Goal: Information Seeking & Learning: Find specific fact

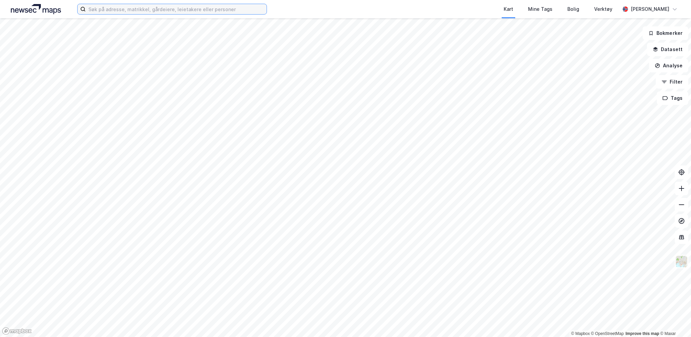
click at [178, 9] on input at bounding box center [176, 9] width 181 height 10
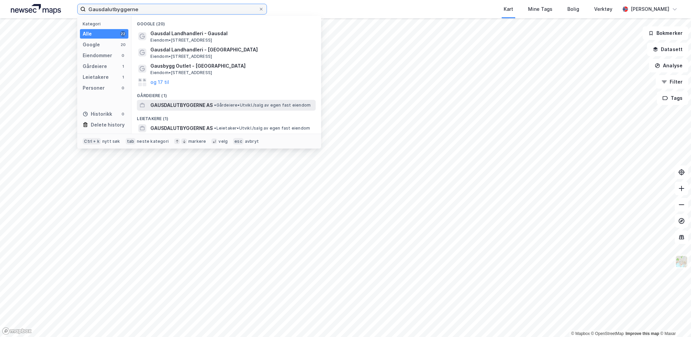
type input "Gausdalutbyggerne"
click at [186, 107] on span "GAUSDALUTBYGGERNE AS" at bounding box center [181, 105] width 62 height 8
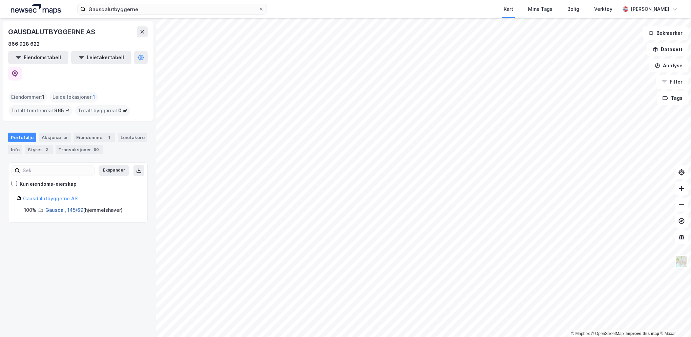
click at [59, 207] on link "Gausdal, 145/69" at bounding box center [64, 210] width 38 height 6
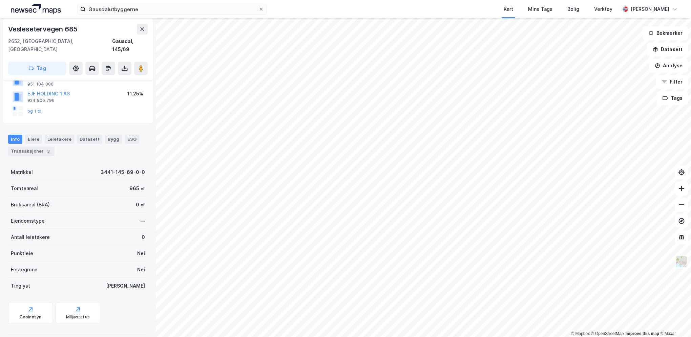
scroll to position [30, 0]
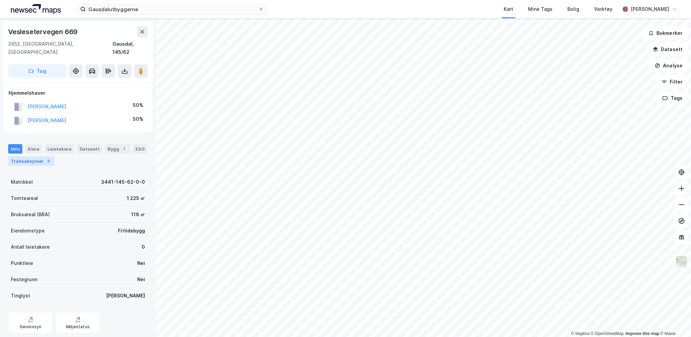
click at [38, 156] on div "Transaksjoner 3" at bounding box center [31, 160] width 46 height 9
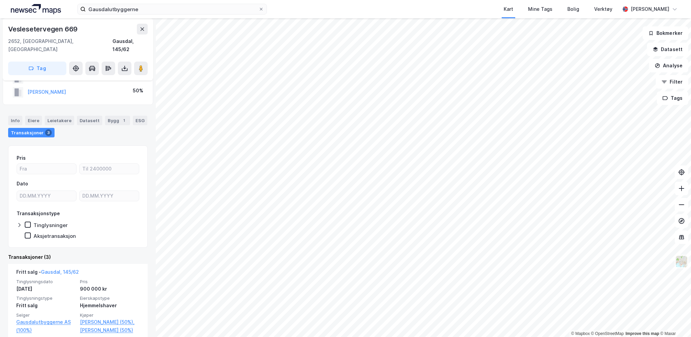
scroll to position [68, 0]
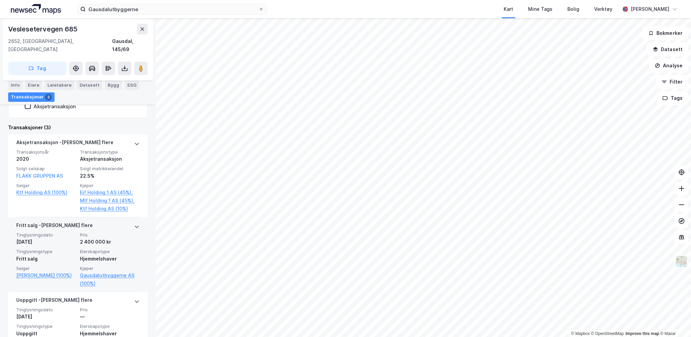
scroll to position [267, 0]
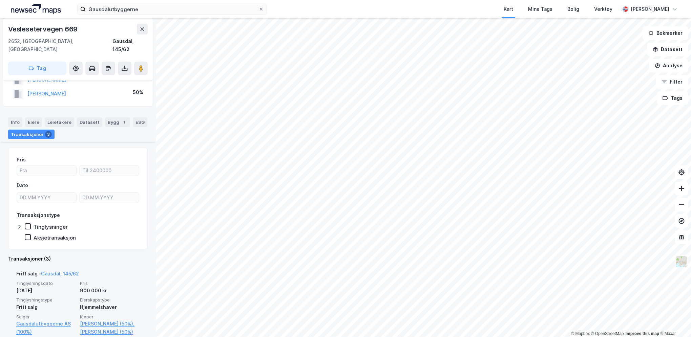
scroll to position [68, 0]
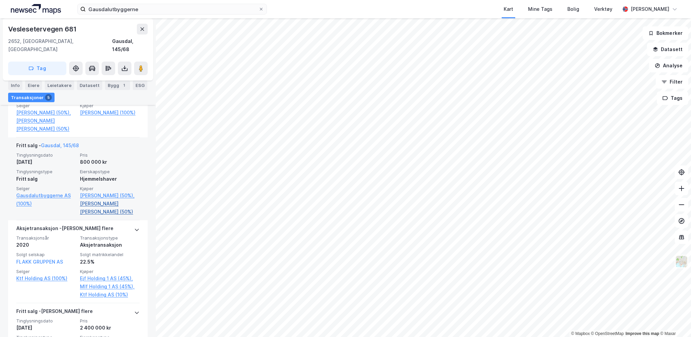
scroll to position [271, 0]
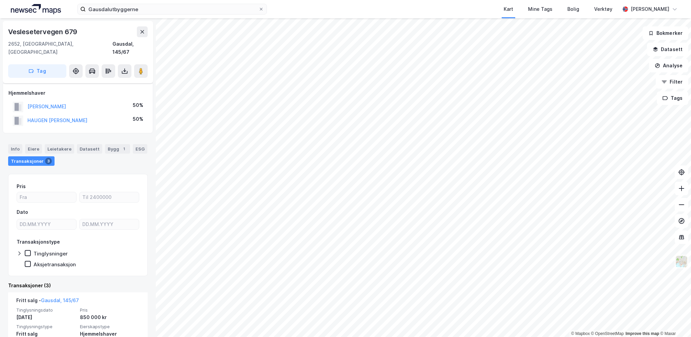
scroll to position [102, 0]
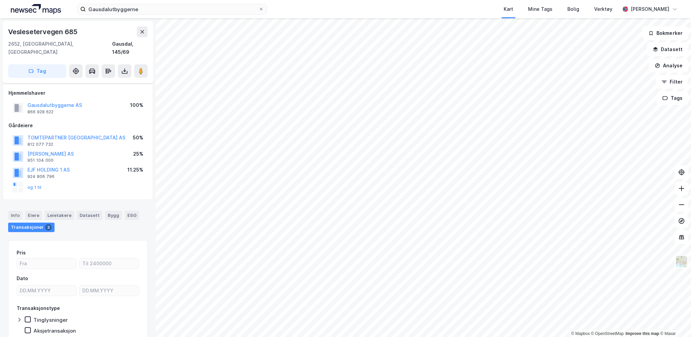
scroll to position [43, 0]
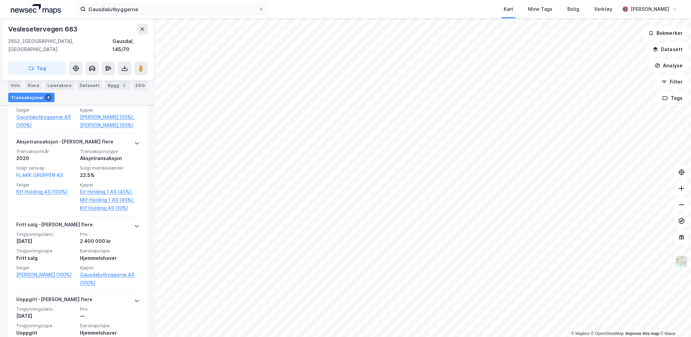
scroll to position [254, 0]
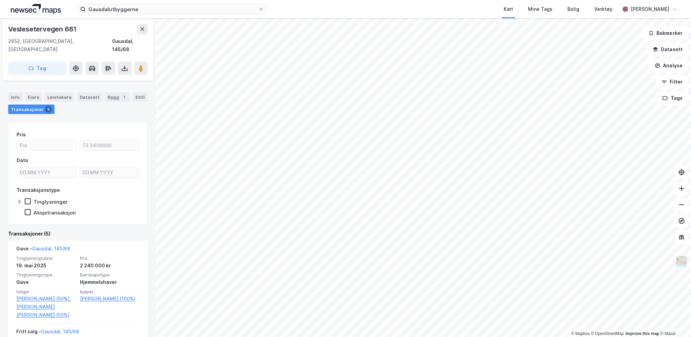
scroll to position [34, 0]
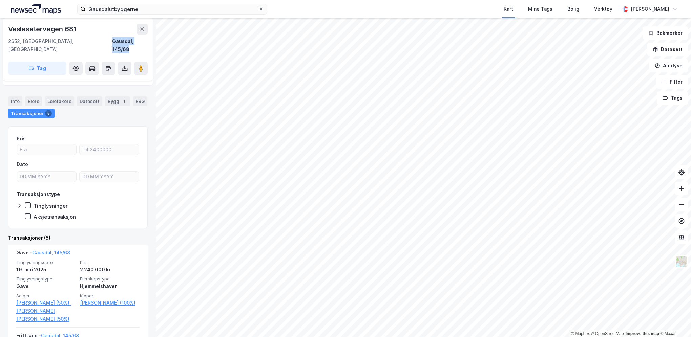
drag, startPoint x: 106, startPoint y: 39, endPoint x: 149, endPoint y: 42, distance: 42.8
click at [149, 42] on div "Veslesetervegen 681 2652, [GEOGRAPHIC_DATA], Innlandet [GEOGRAPHIC_DATA], 145/6…" at bounding box center [78, 49] width 150 height 62
copy div "Gausdal, 145/68"
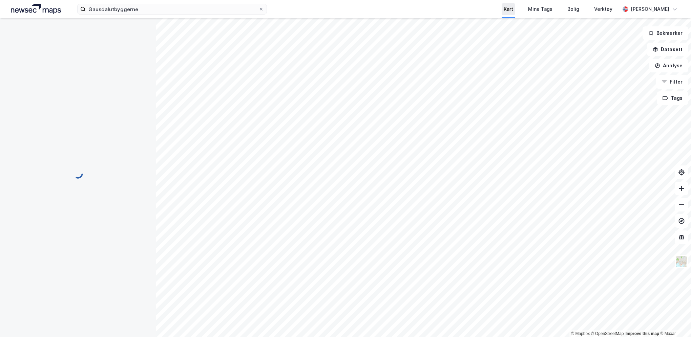
scroll to position [34, 0]
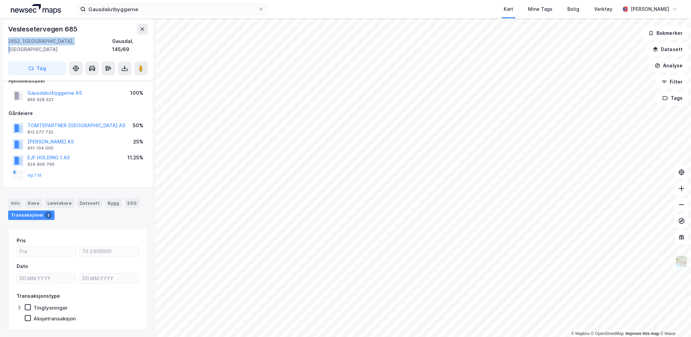
drag, startPoint x: 67, startPoint y: 41, endPoint x: 3, endPoint y: 38, distance: 64.0
click at [3, 38] on div "Veslesetervegen 685 2652, [GEOGRAPHIC_DATA], Innlandet [GEOGRAPHIC_DATA], 145/6…" at bounding box center [78, 49] width 150 height 62
copy div "2652, [GEOGRAPHIC_DATA], [GEOGRAPHIC_DATA]"
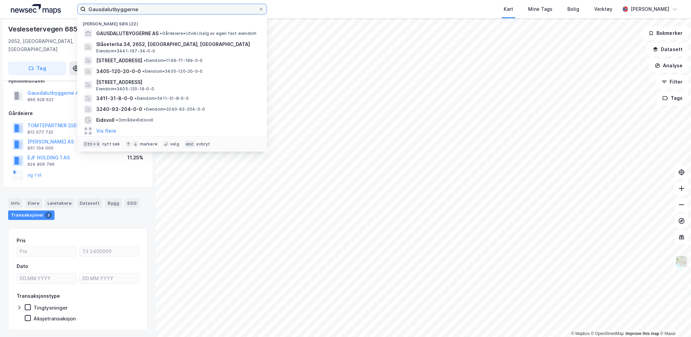
click at [143, 8] on input "Gausdalutbyggerne" at bounding box center [172, 9] width 173 height 10
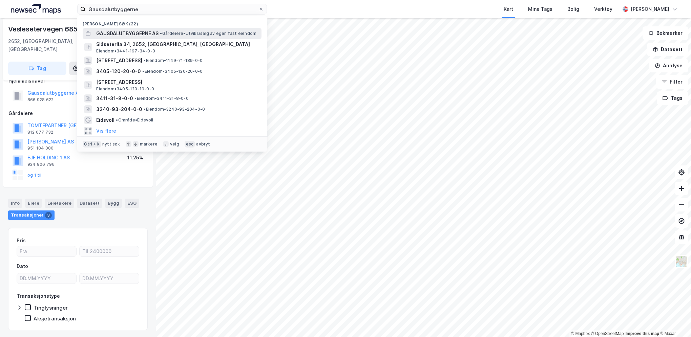
click at [150, 32] on span "GAUSDALUTBYGGERNE AS" at bounding box center [127, 33] width 62 height 8
